Goal: Task Accomplishment & Management: Use online tool/utility

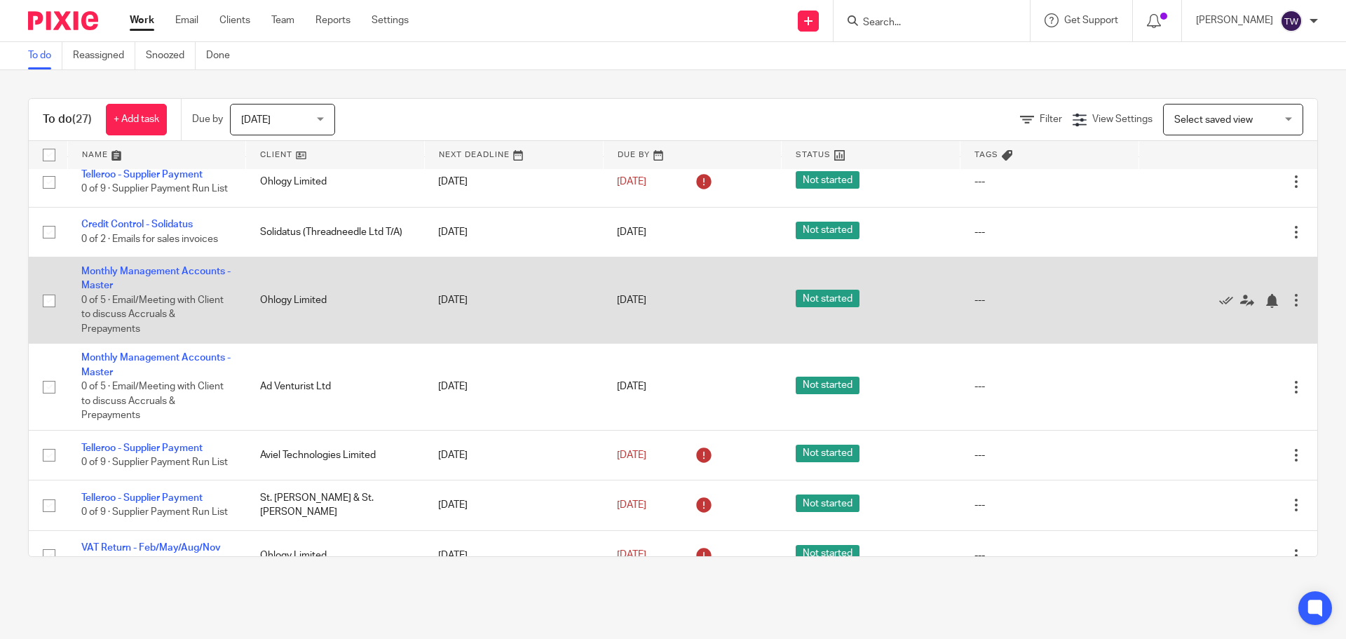
scroll to position [1092, 0]
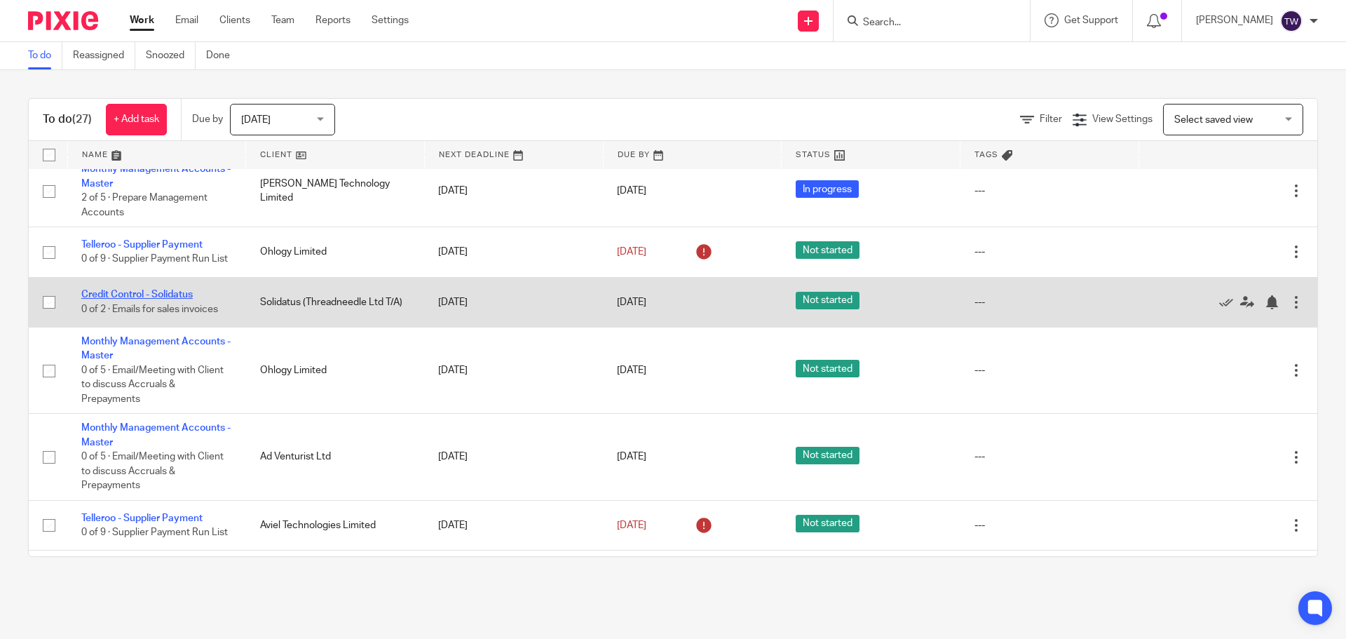
click at [193, 290] on link "Credit Control - Solidatus" at bounding box center [136, 295] width 111 height 10
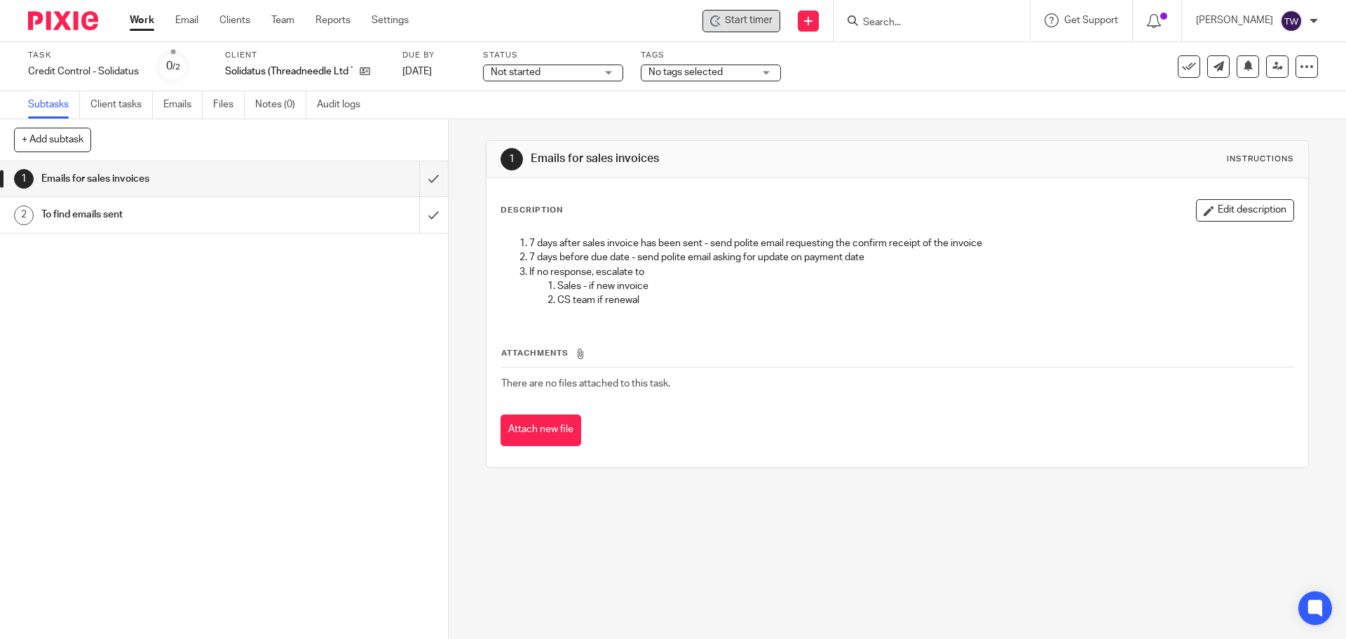
click at [747, 25] on span "Start timer" at bounding box center [749, 20] width 48 height 15
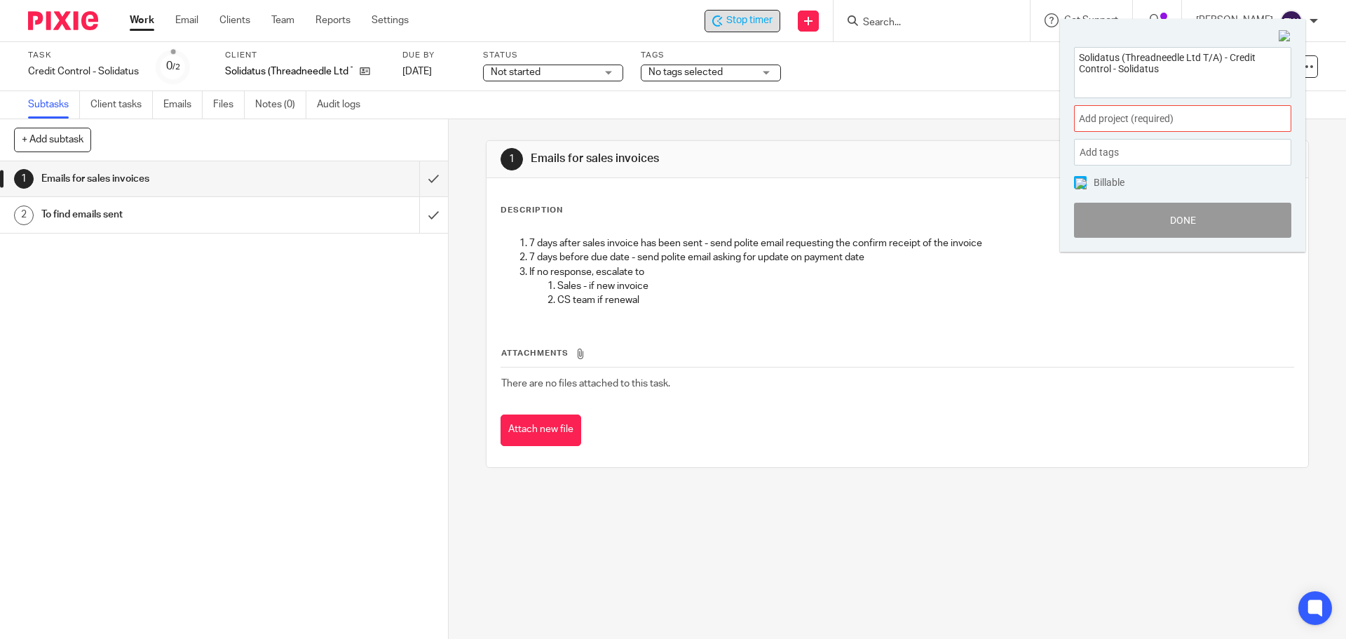
click at [1138, 125] on span "Add project (required) :" at bounding box center [1167, 118] width 177 height 15
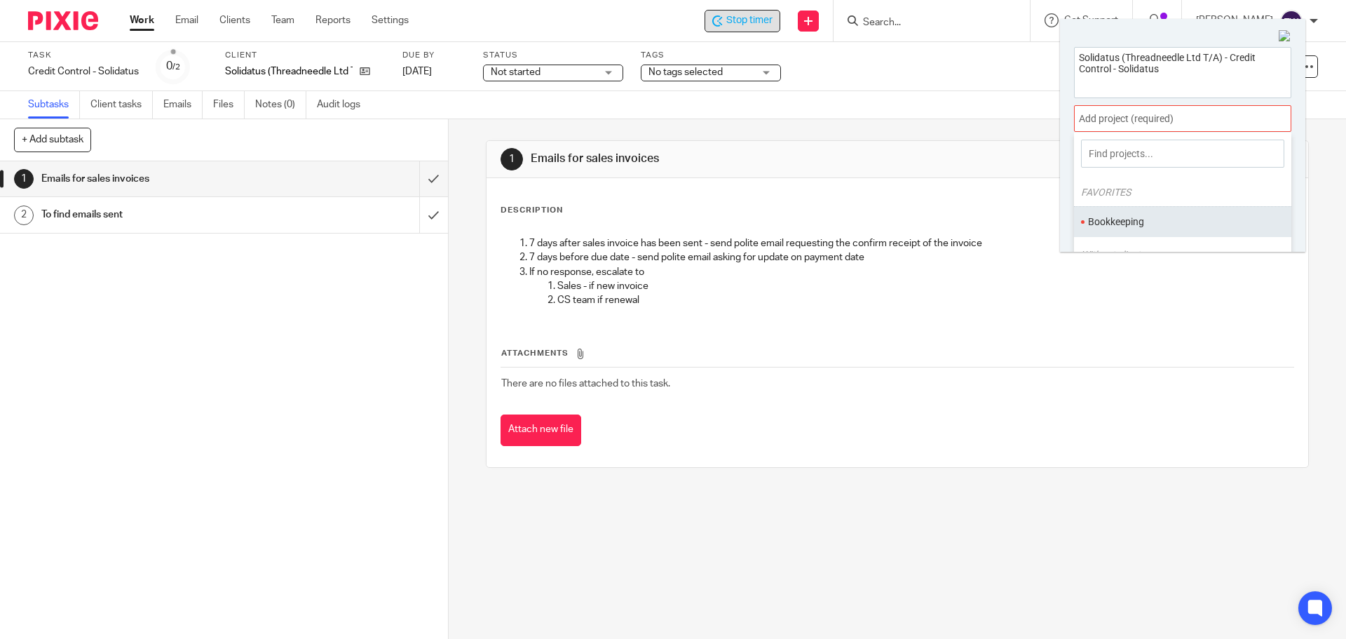
click at [1126, 212] on ul "Bookkeeping" at bounding box center [1182, 221] width 217 height 30
click at [1142, 230] on ul "Bookkeeping" at bounding box center [1182, 221] width 217 height 30
click at [1137, 217] on li "Bookkeeping" at bounding box center [1179, 222] width 183 height 15
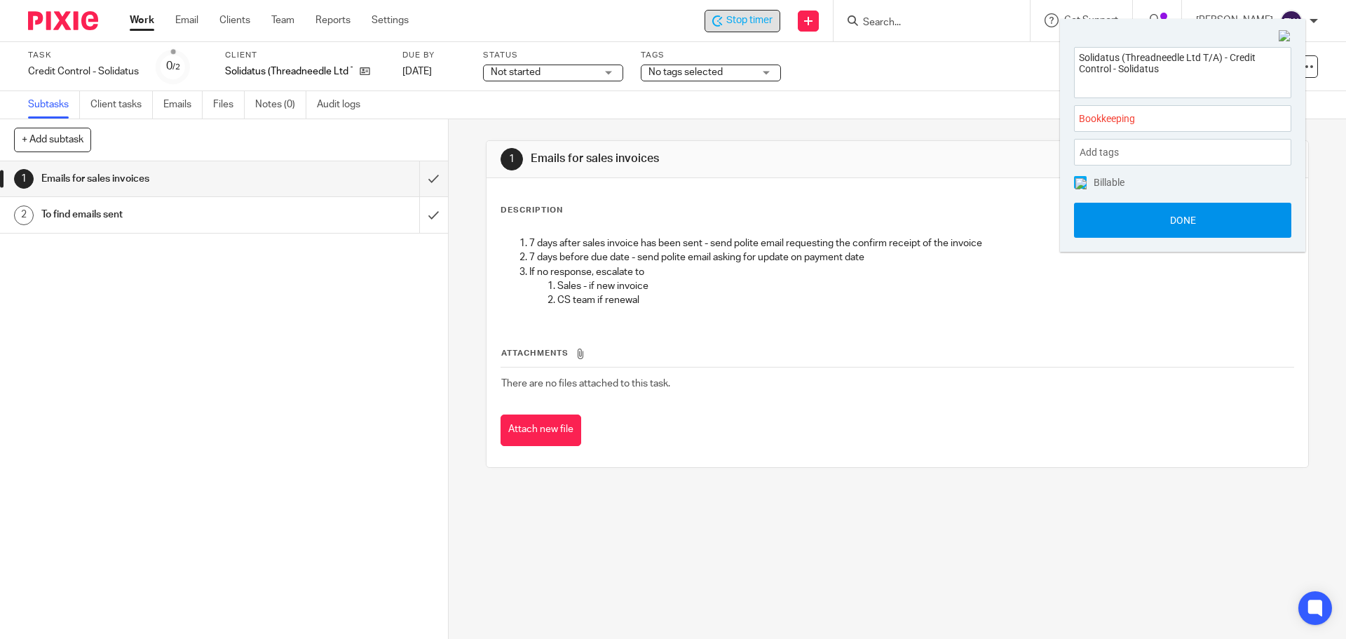
click at [1139, 226] on button "Done" at bounding box center [1182, 220] width 217 height 35
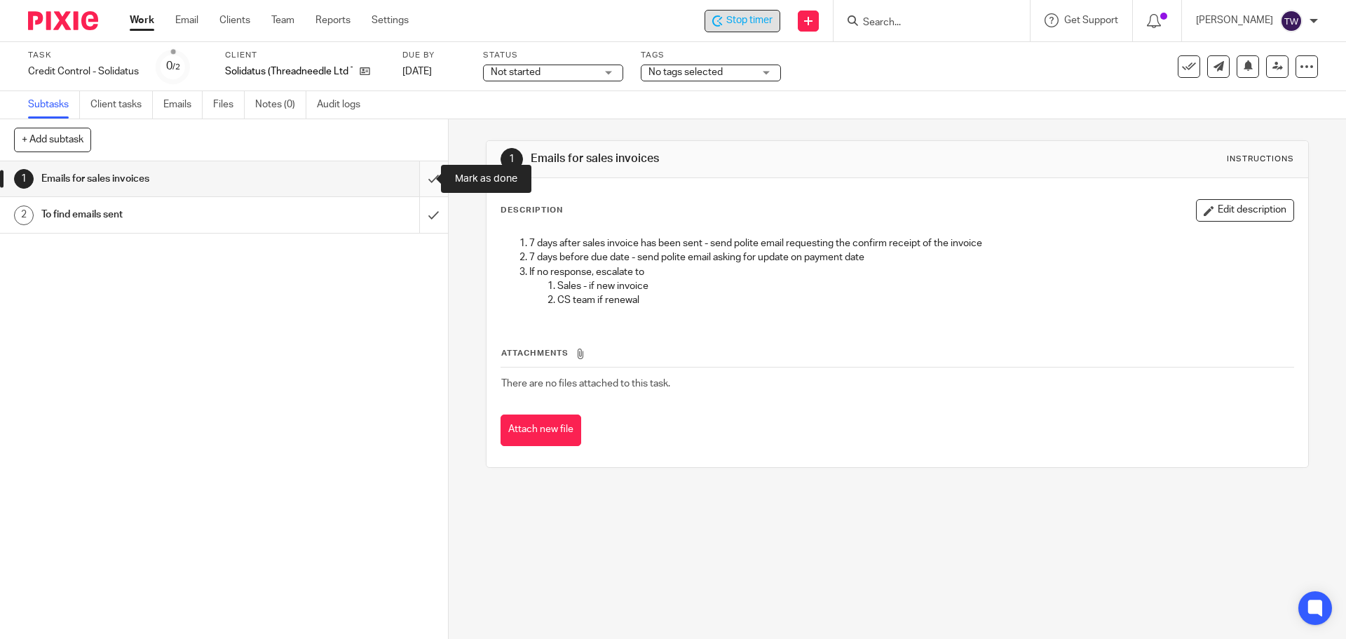
click at [411, 175] on input "submit" at bounding box center [224, 178] width 448 height 35
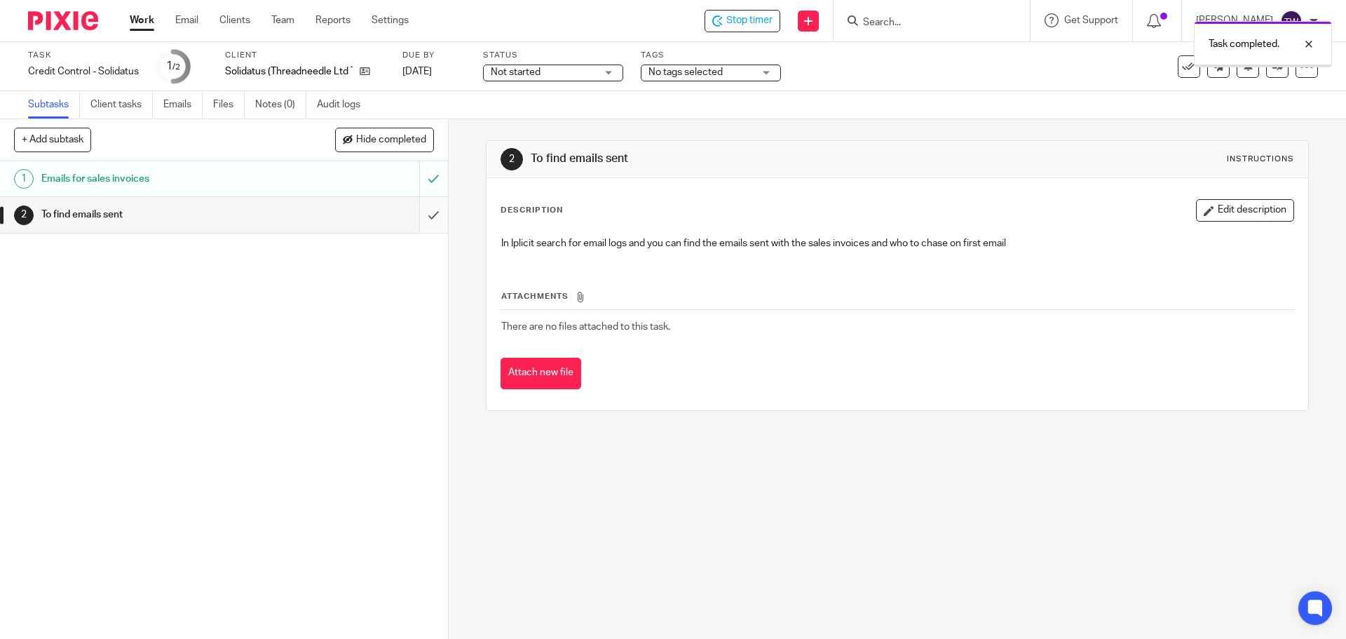
click at [417, 207] on input "submit" at bounding box center [224, 214] width 448 height 35
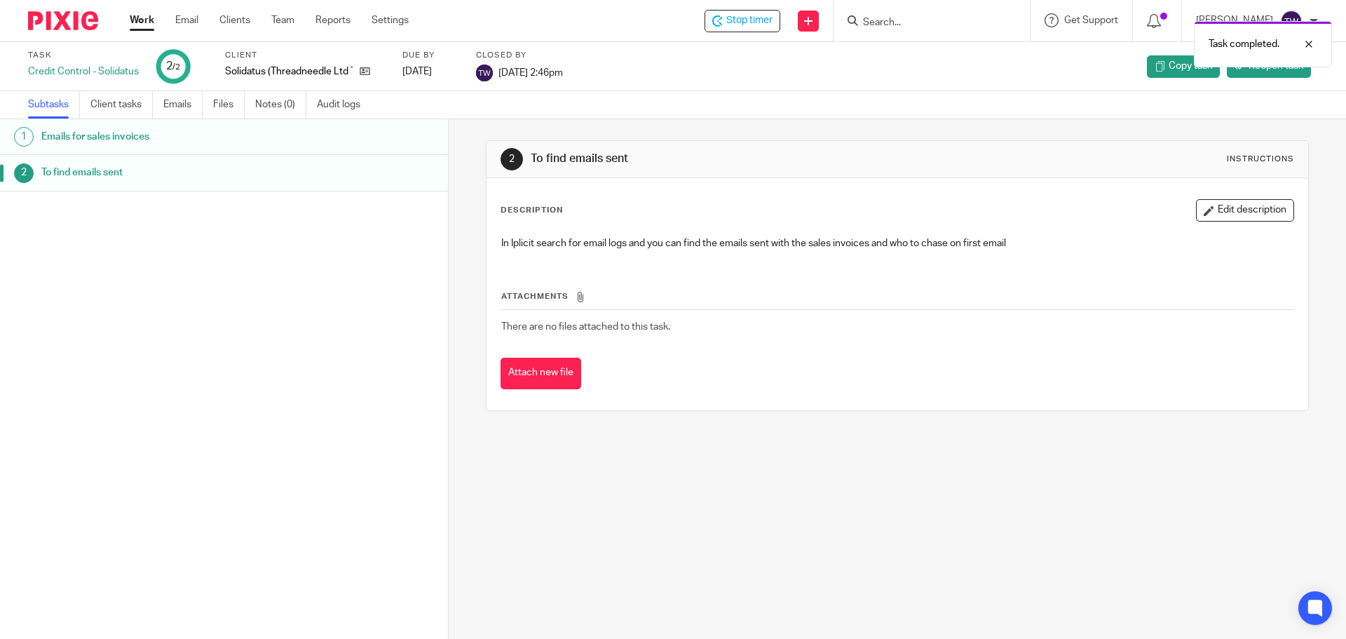
click at [140, 19] on link "Work" at bounding box center [142, 20] width 25 height 14
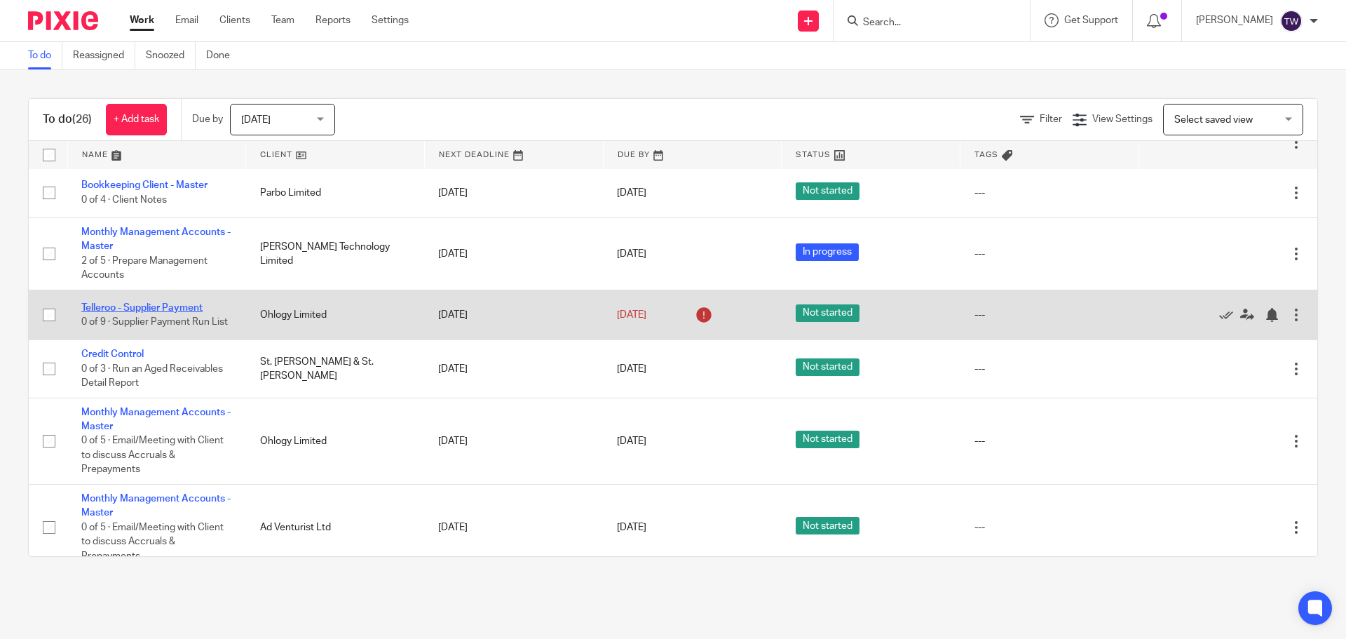
scroll to position [902, 0]
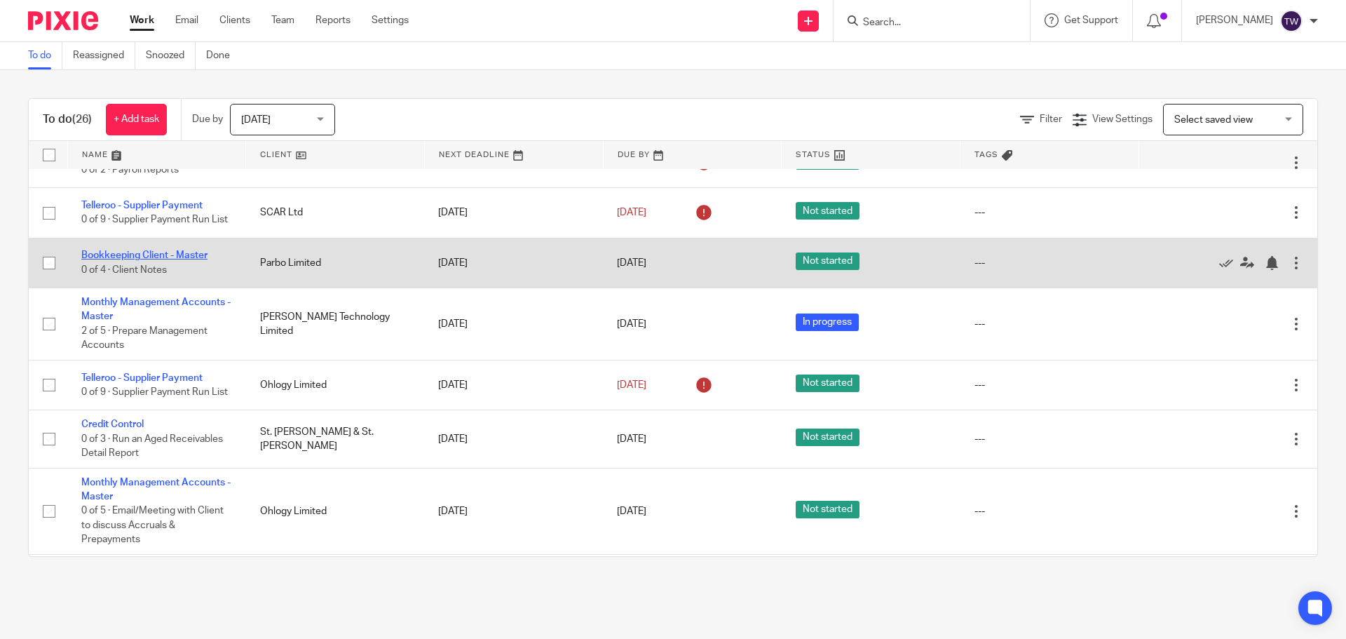
click at [184, 250] on link "Bookkeeping Client - Master" at bounding box center [144, 255] width 126 height 10
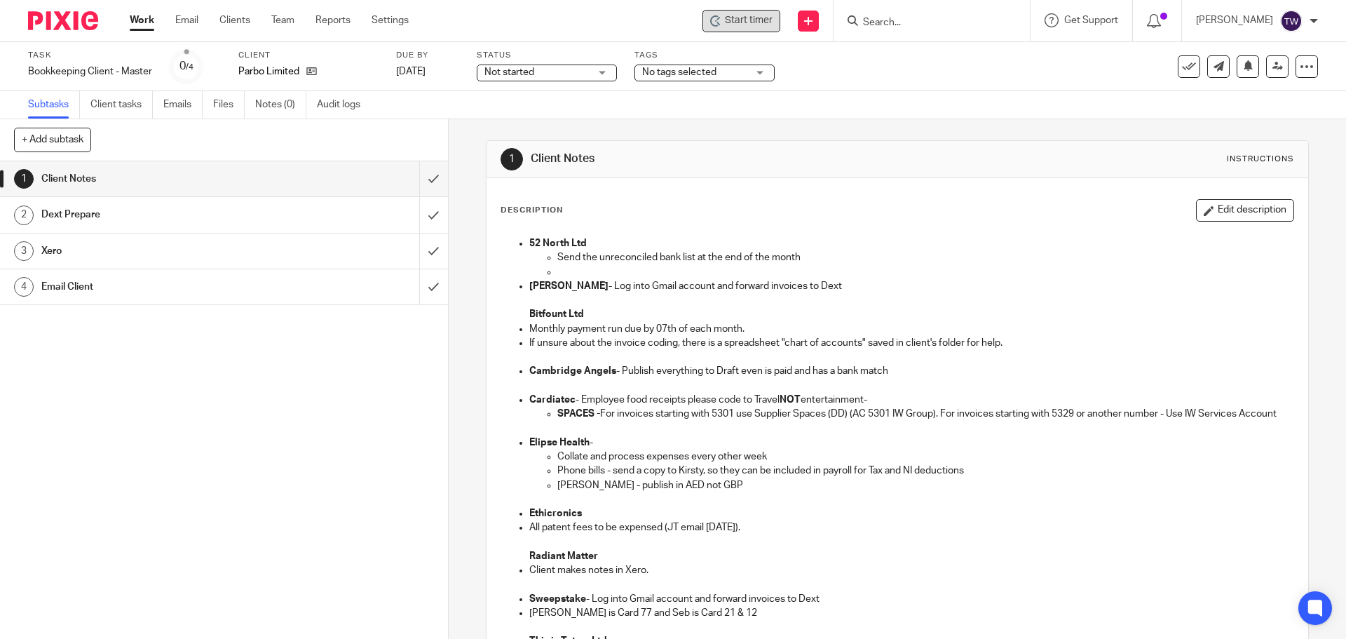
click at [748, 14] on span "Start timer" at bounding box center [749, 20] width 48 height 15
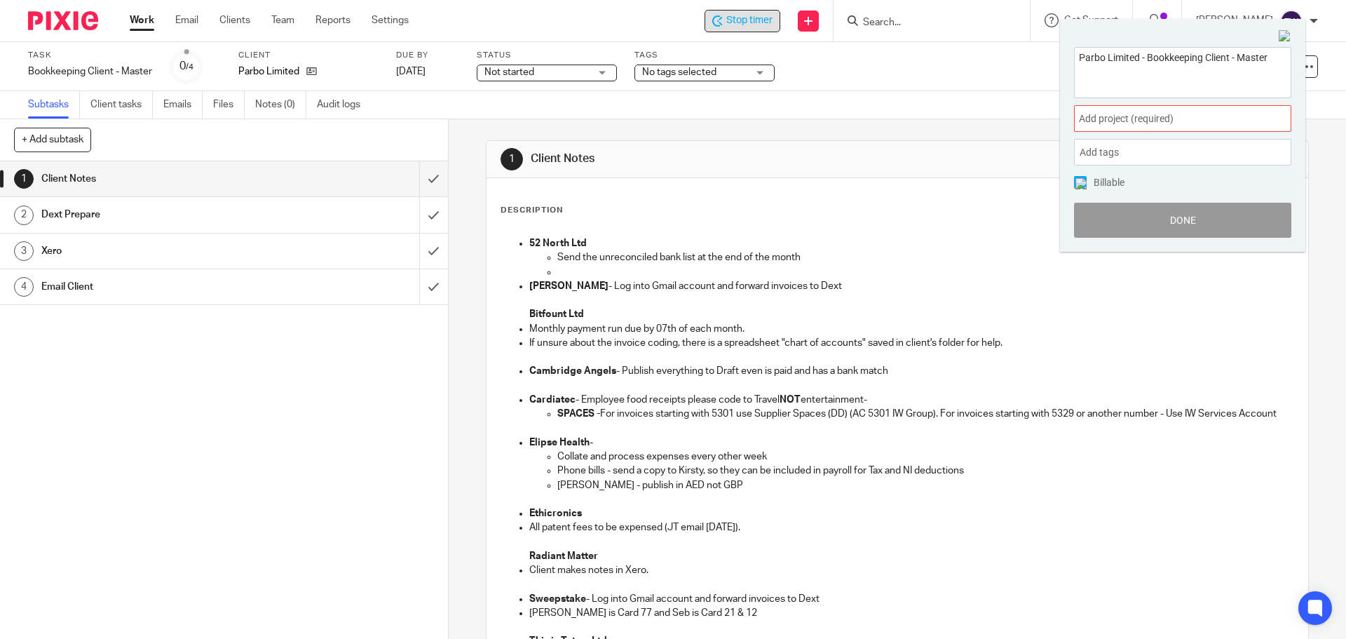
click at [1114, 121] on span "Add project (required) :" at bounding box center [1167, 118] width 177 height 15
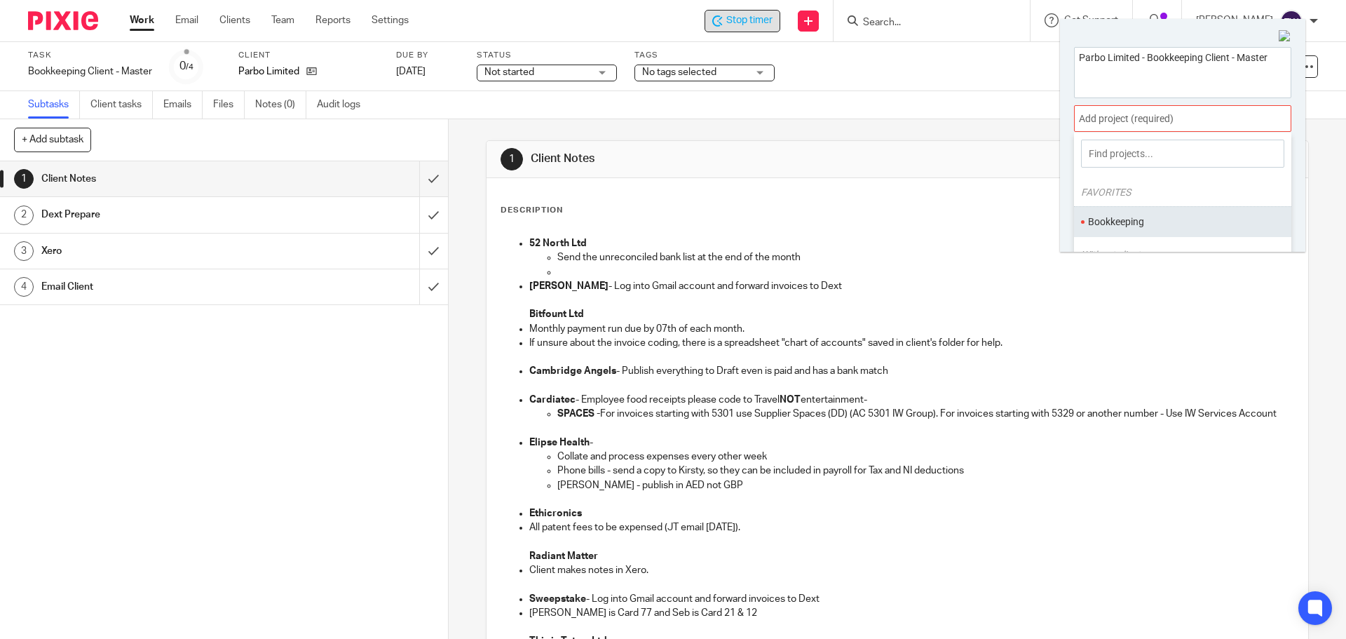
click at [1109, 217] on li "Bookkeeping" at bounding box center [1179, 222] width 183 height 15
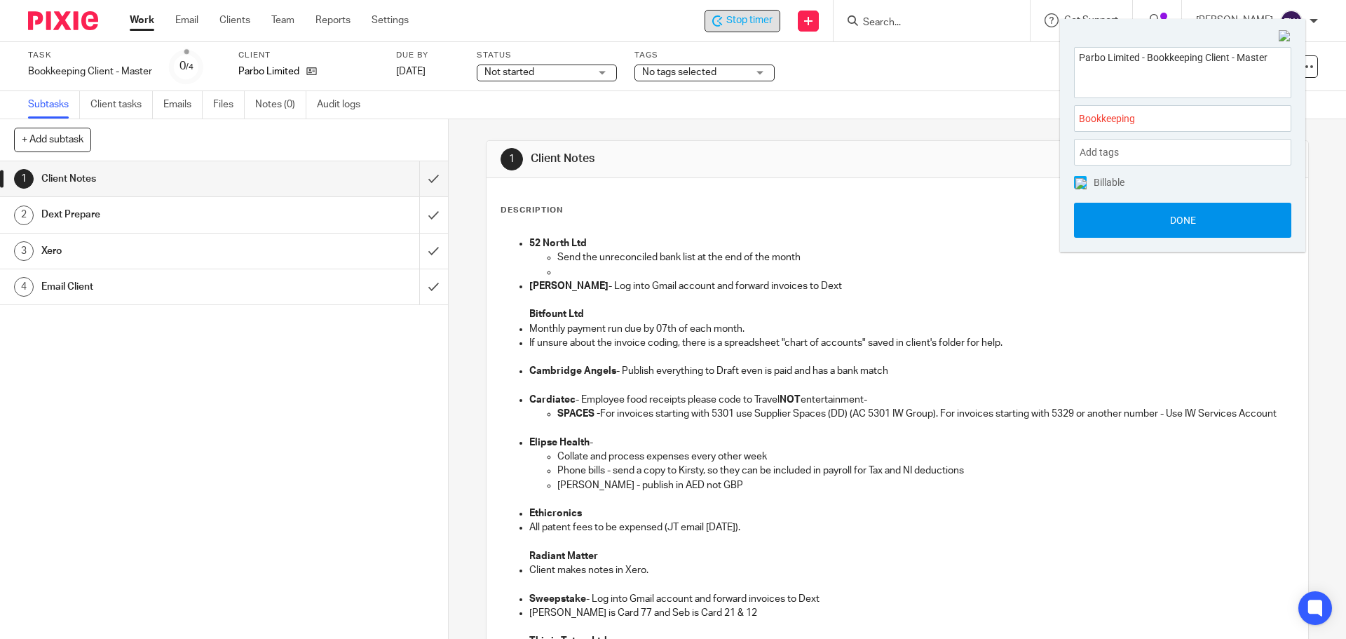
click at [1182, 214] on button "Done" at bounding box center [1182, 220] width 217 height 35
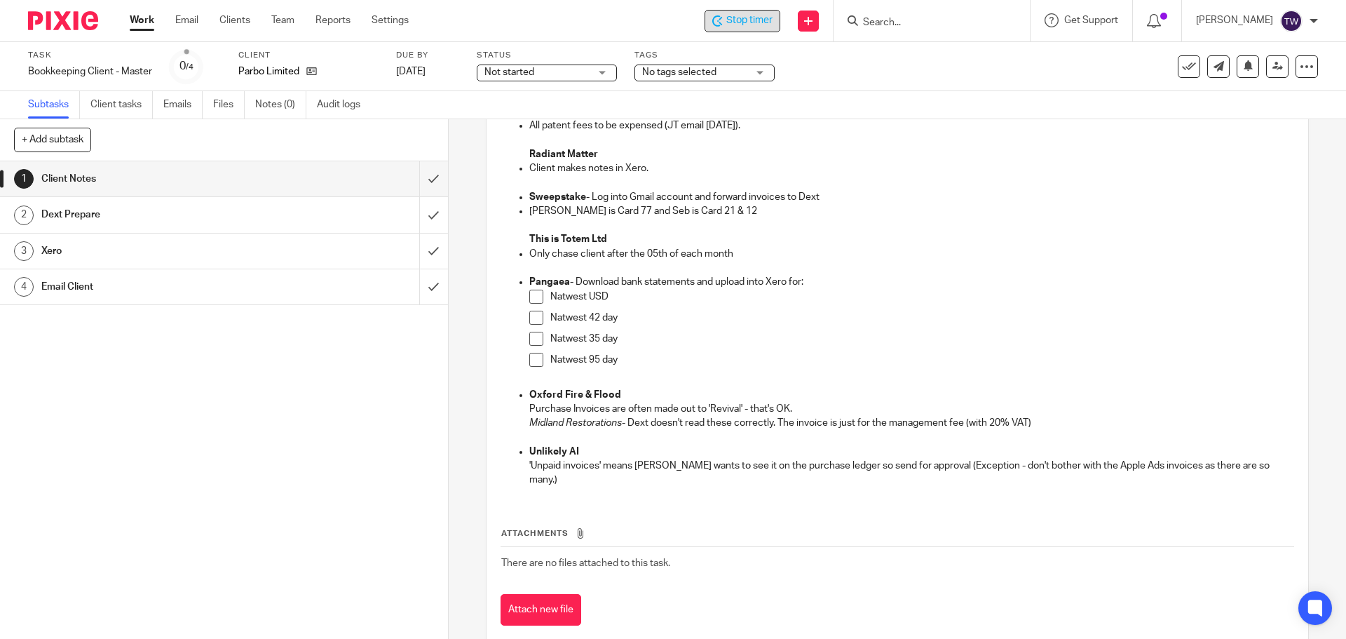
scroll to position [421, 0]
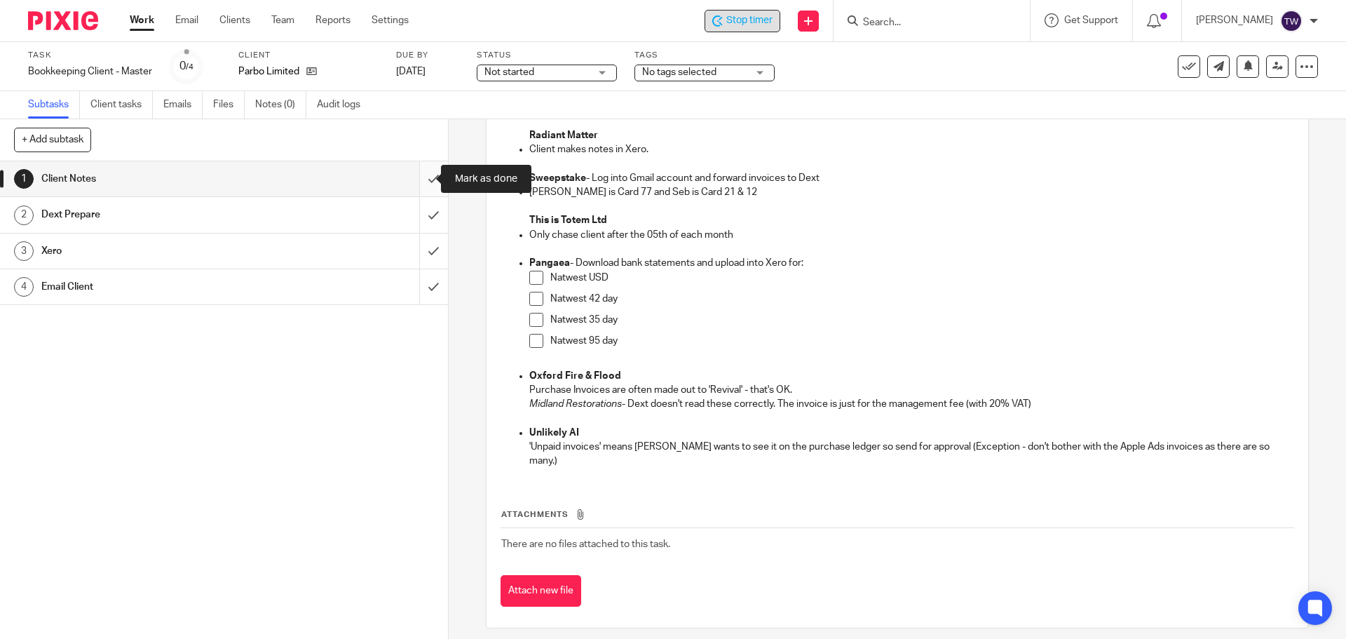
click at [415, 176] on input "submit" at bounding box center [224, 178] width 448 height 35
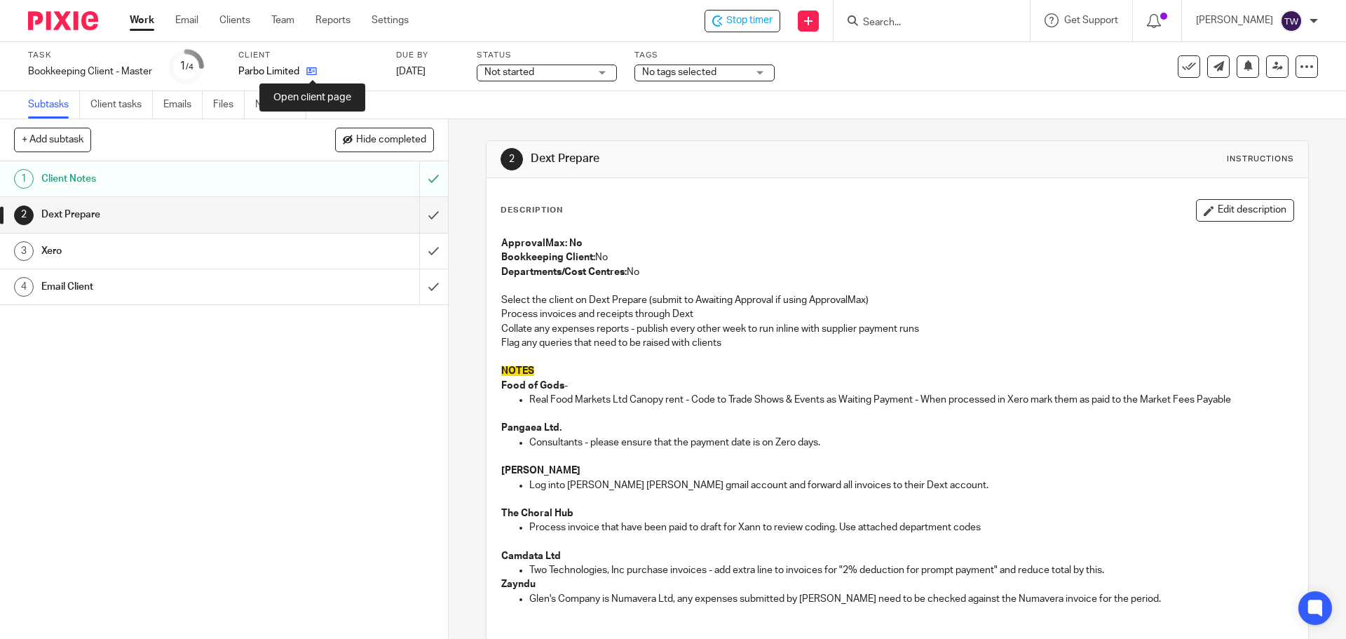
click at [312, 68] on icon at bounding box center [311, 71] width 11 height 11
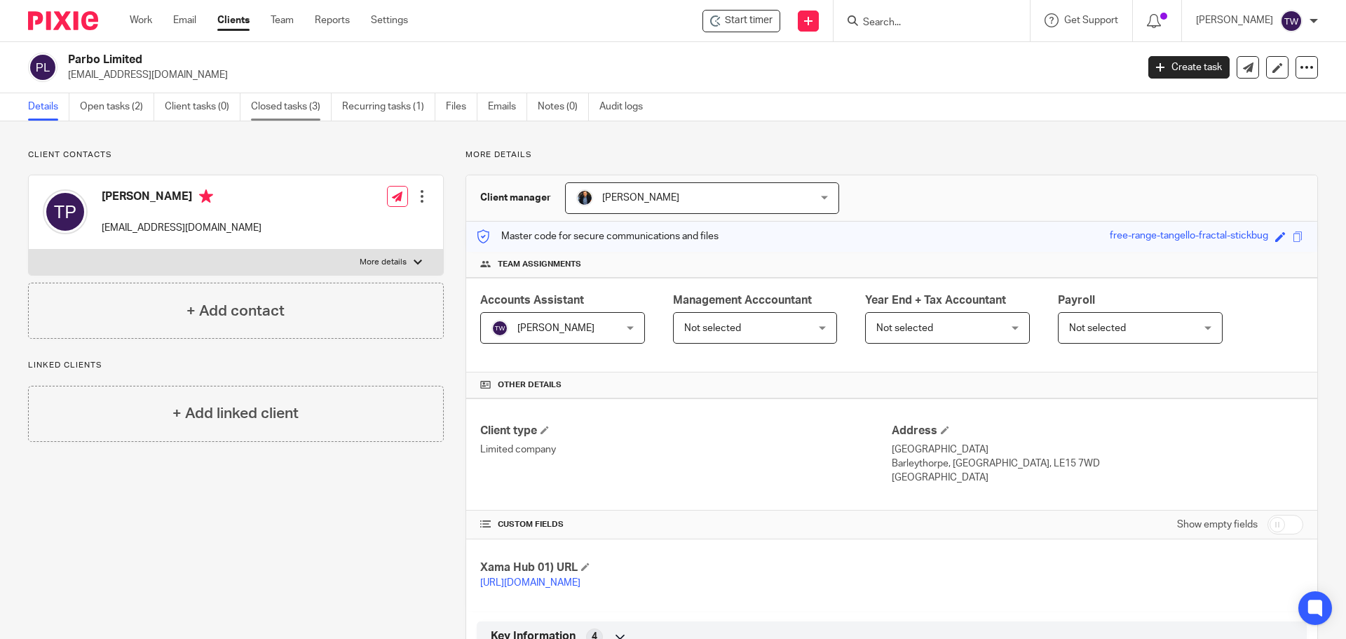
click at [295, 105] on link "Closed tasks (3)" at bounding box center [291, 106] width 81 height 27
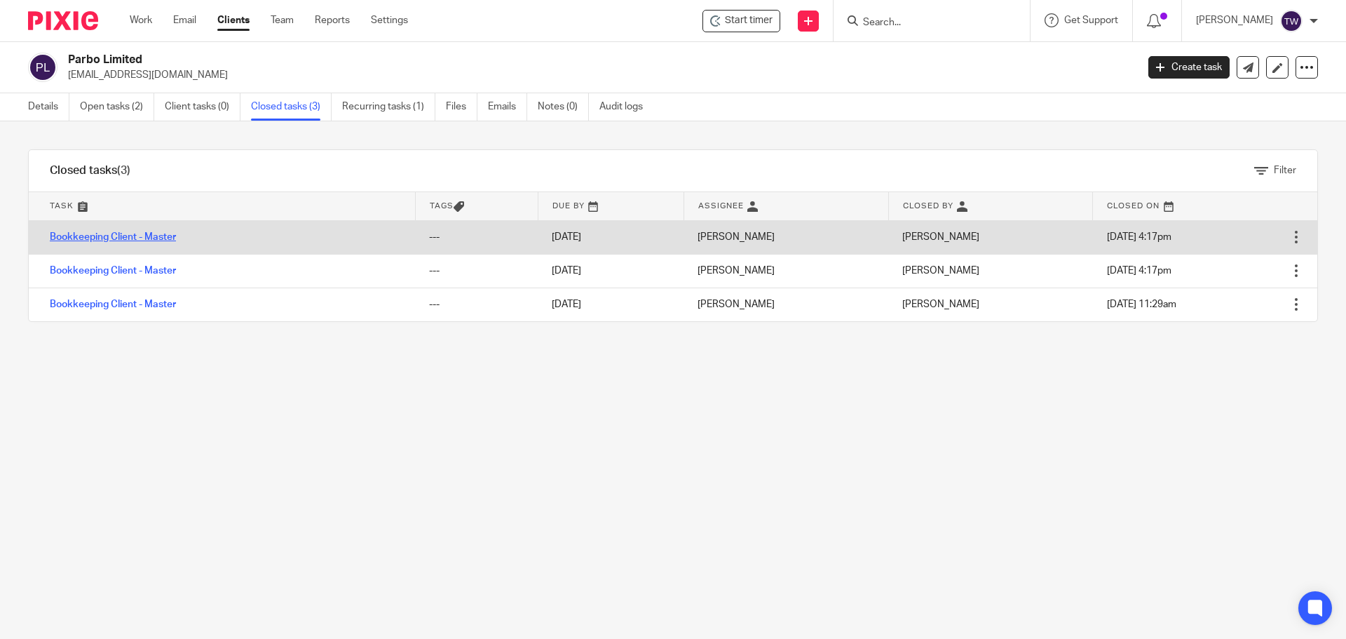
click at [107, 232] on link "Bookkeeping Client - Master" at bounding box center [113, 237] width 126 height 10
